Goal: Navigation & Orientation: Find specific page/section

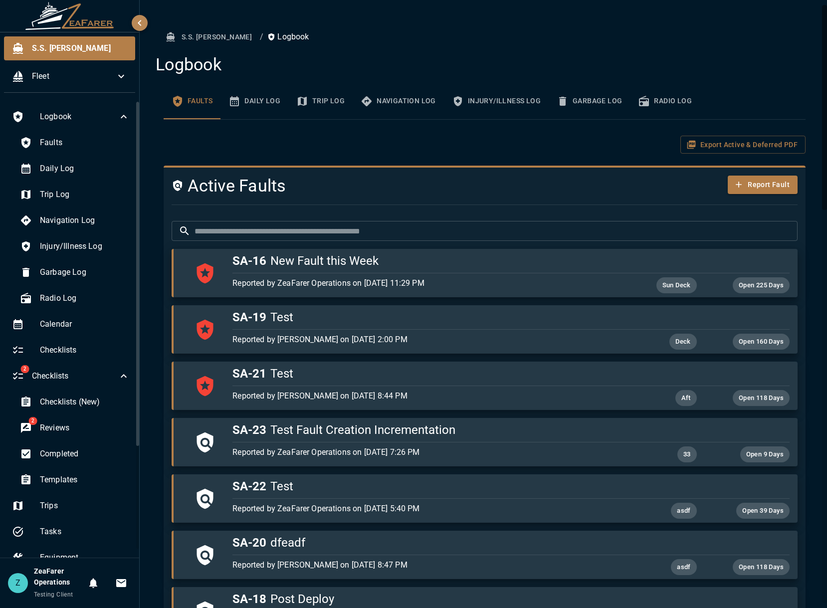
click at [278, 107] on button "Daily Log" at bounding box center [254, 101] width 68 height 36
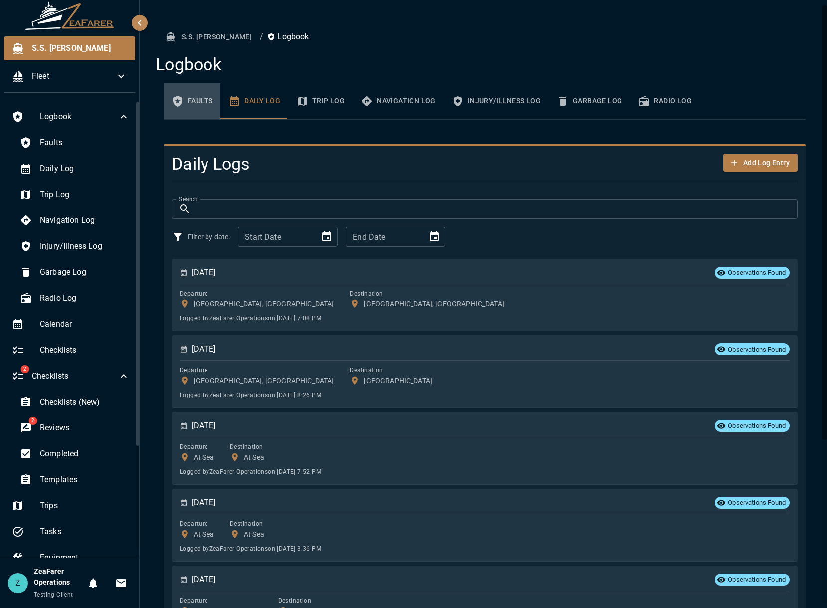
click at [190, 92] on button "Faults" at bounding box center [192, 101] width 57 height 36
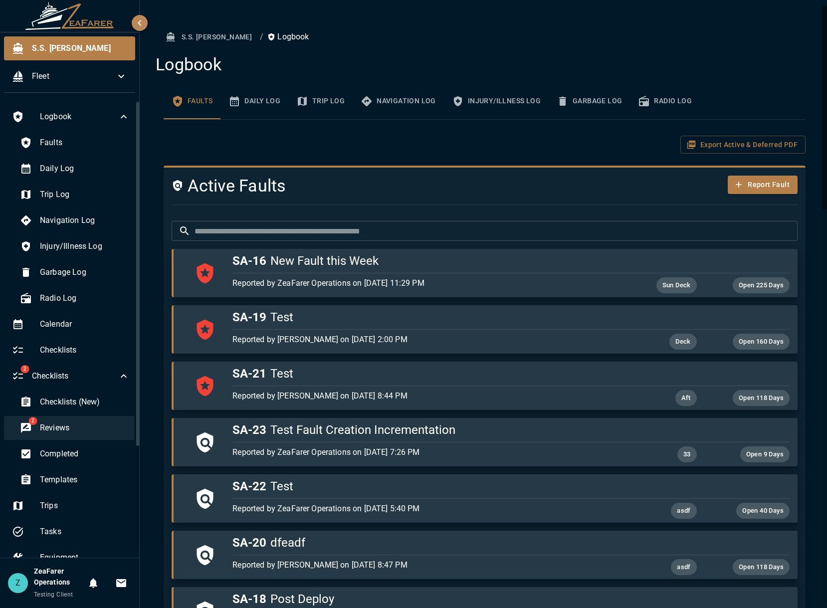
click at [80, 429] on span "Reviews" at bounding box center [85, 428] width 90 height 12
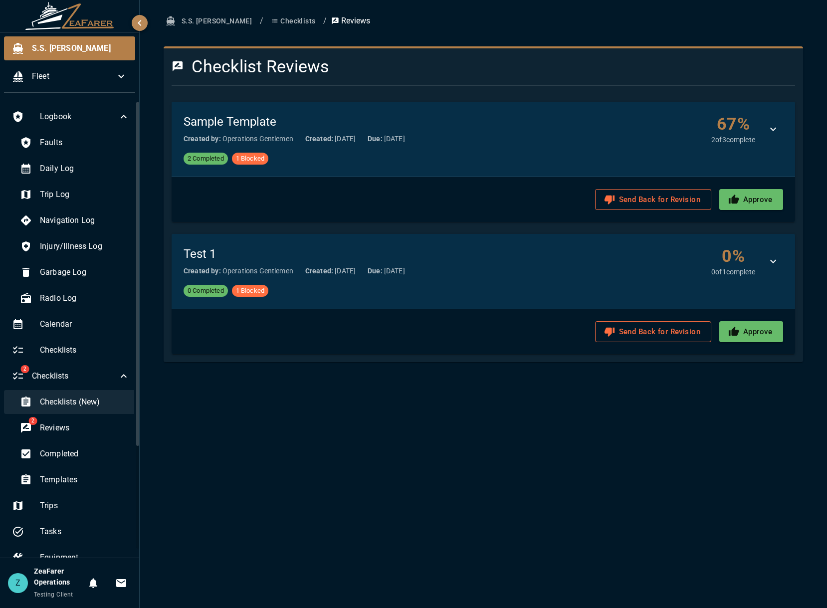
click at [41, 410] on div "Checklists (New)" at bounding box center [75, 402] width 126 height 24
